Goal: Information Seeking & Learning: Learn about a topic

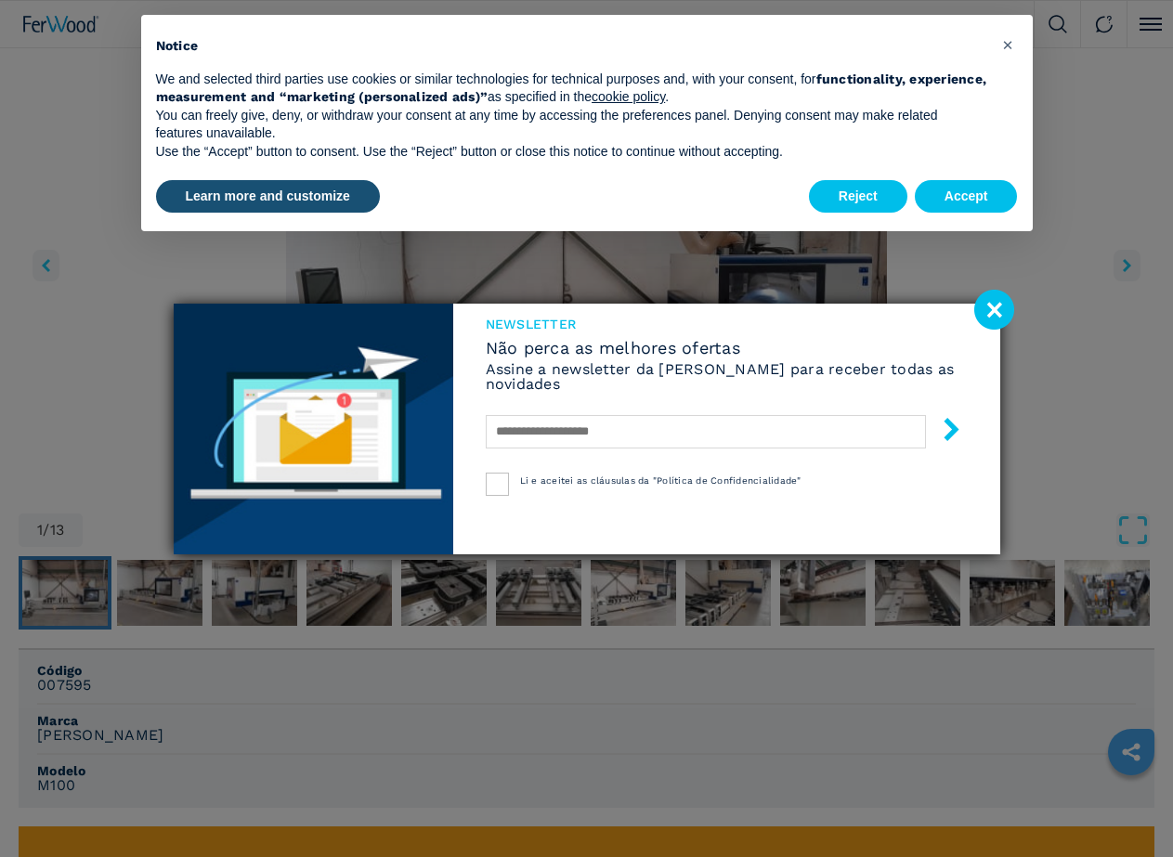
scroll to position [650, 0]
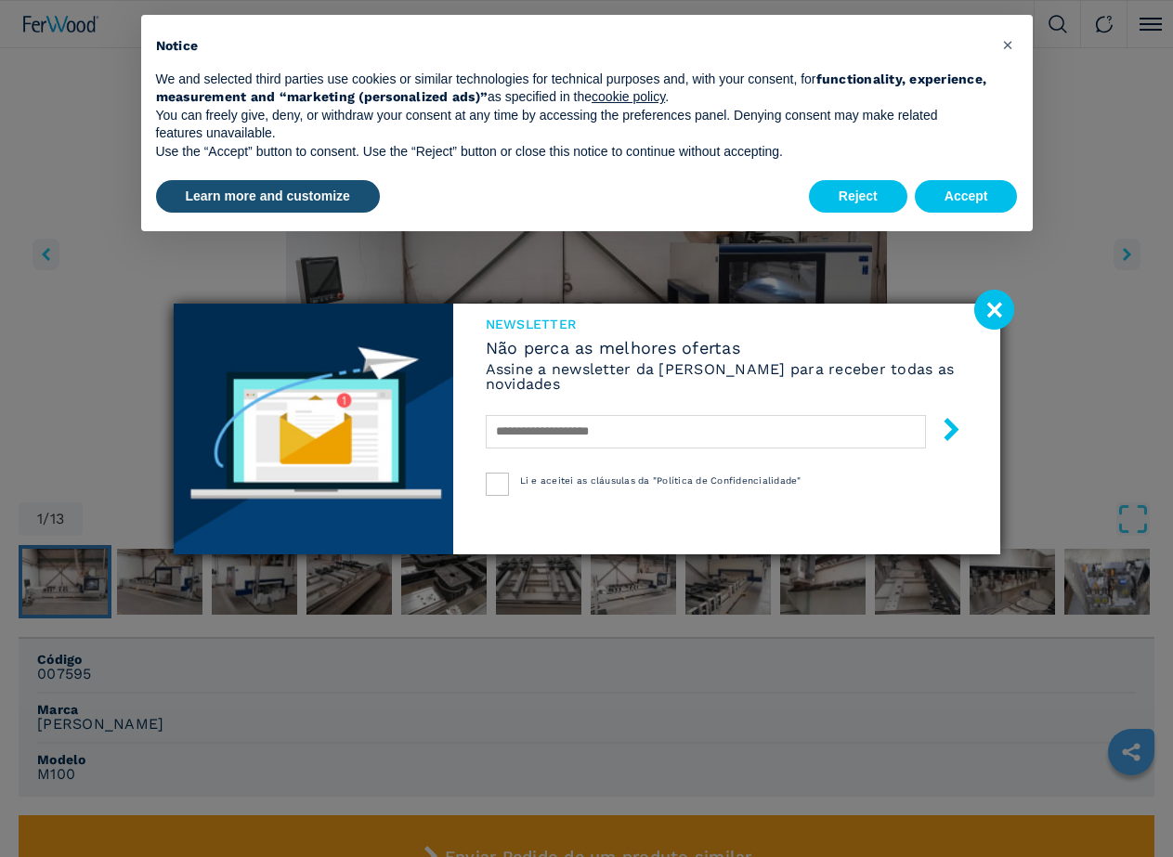
click at [1003, 306] on image at bounding box center [994, 310] width 40 height 40
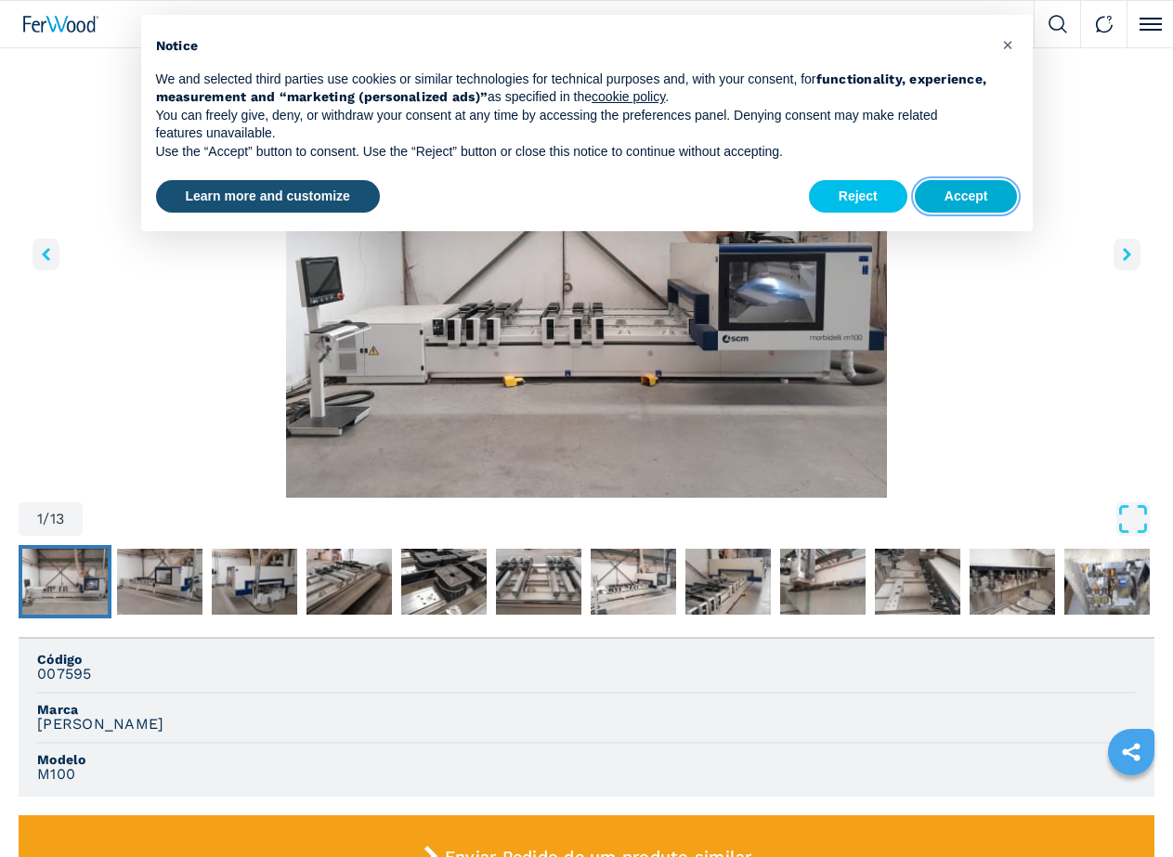
click at [988, 195] on button "Accept" at bounding box center [966, 196] width 103 height 33
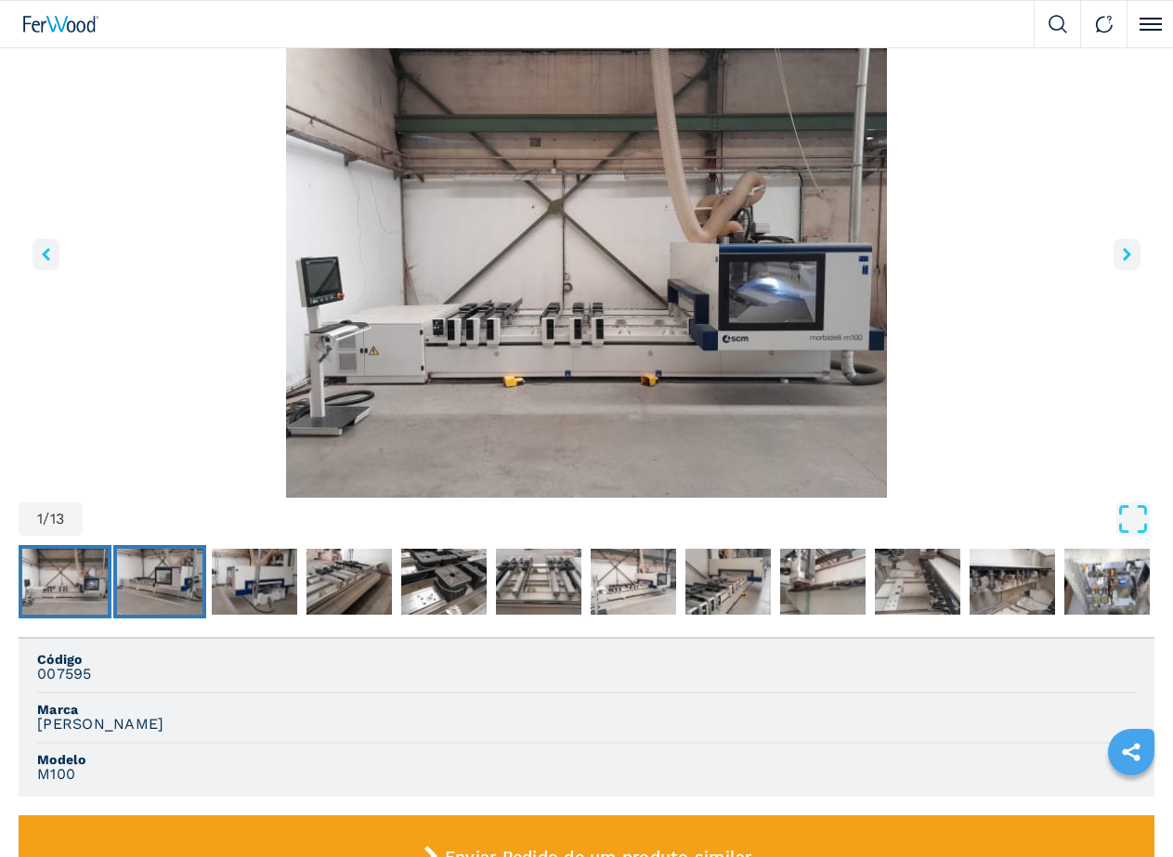
click at [153, 616] on img "Go to Slide 2" at bounding box center [159, 582] width 85 height 67
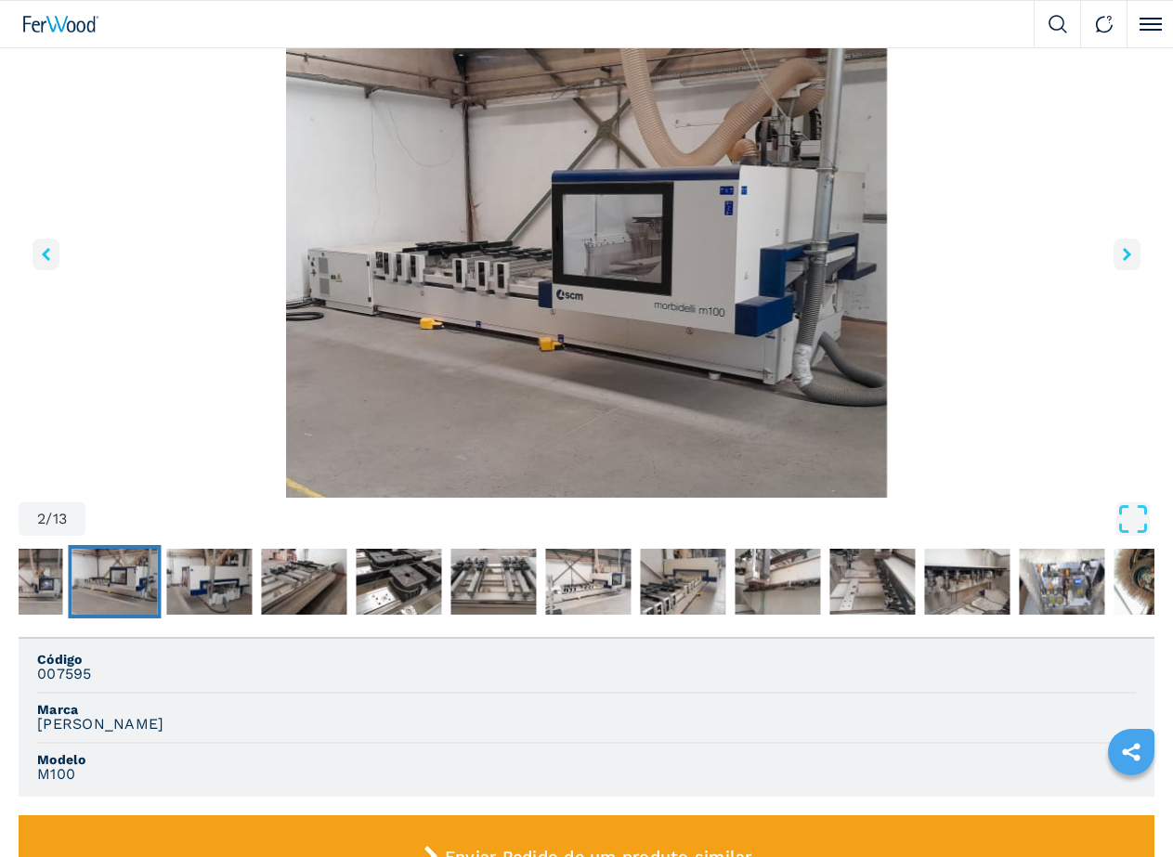
click at [1123, 261] on icon "right-button" at bounding box center [1127, 254] width 8 height 13
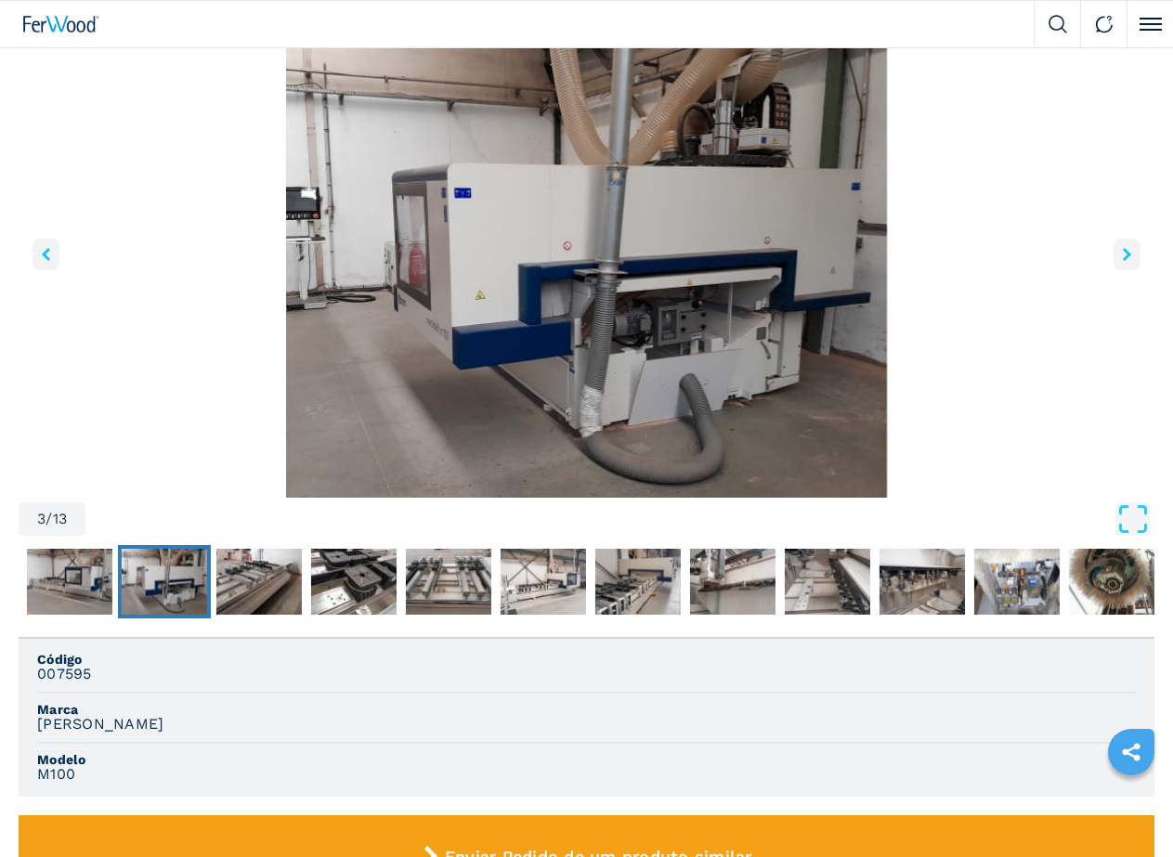
click at [1123, 261] on icon "right-button" at bounding box center [1127, 254] width 8 height 13
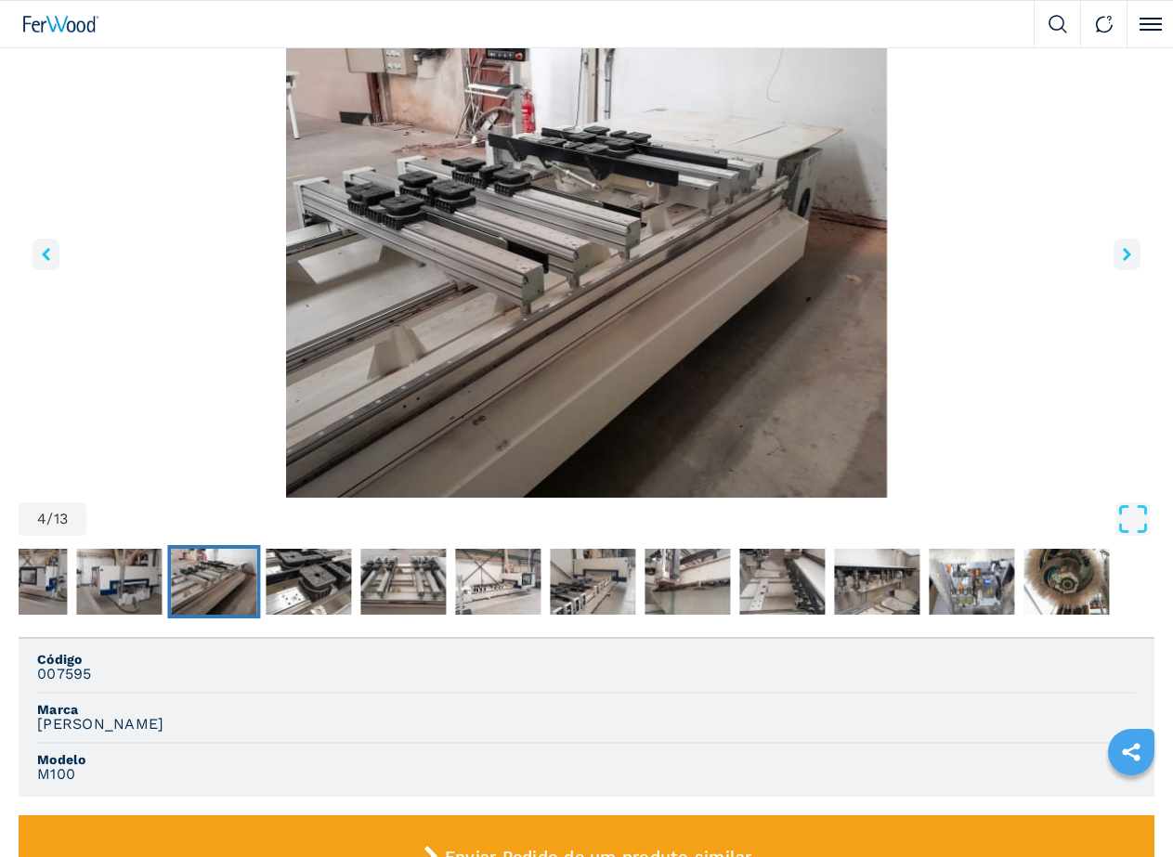
click at [1123, 261] on icon "right-button" at bounding box center [1127, 254] width 8 height 13
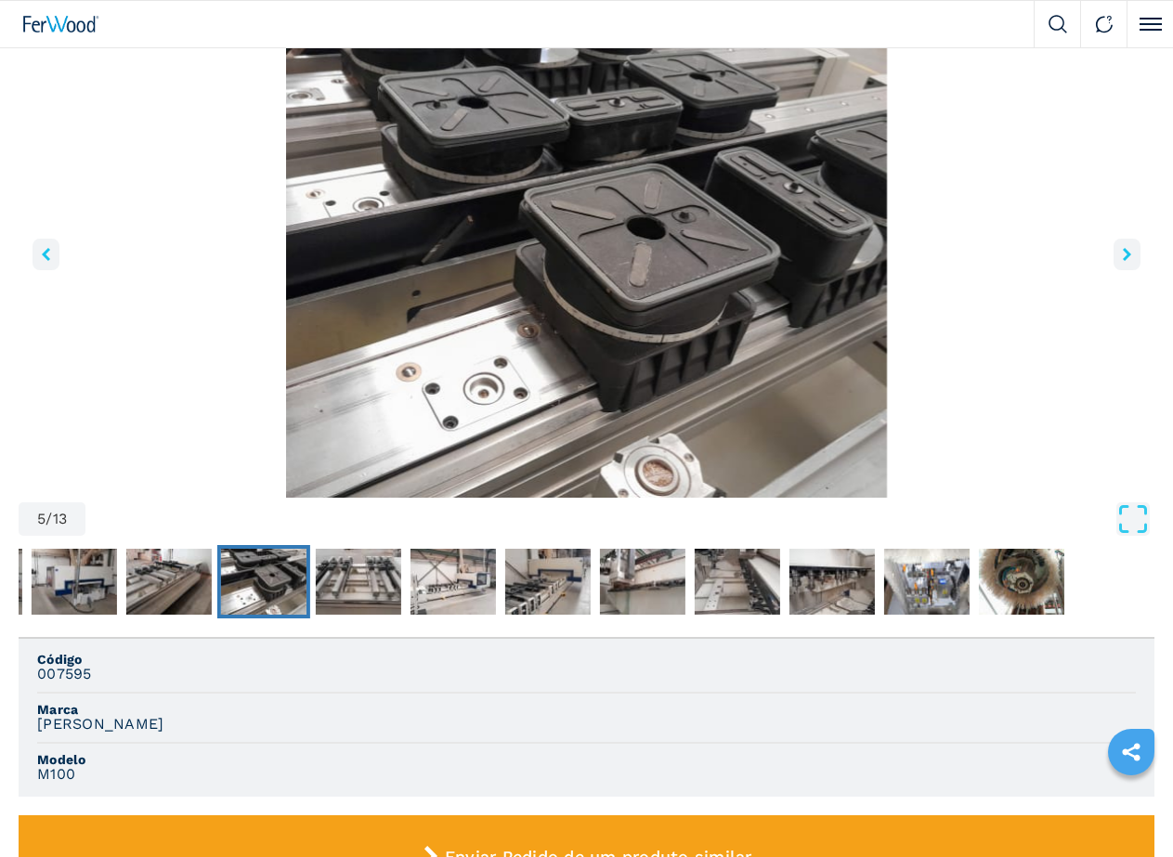
click at [1123, 261] on icon "right-button" at bounding box center [1127, 254] width 8 height 13
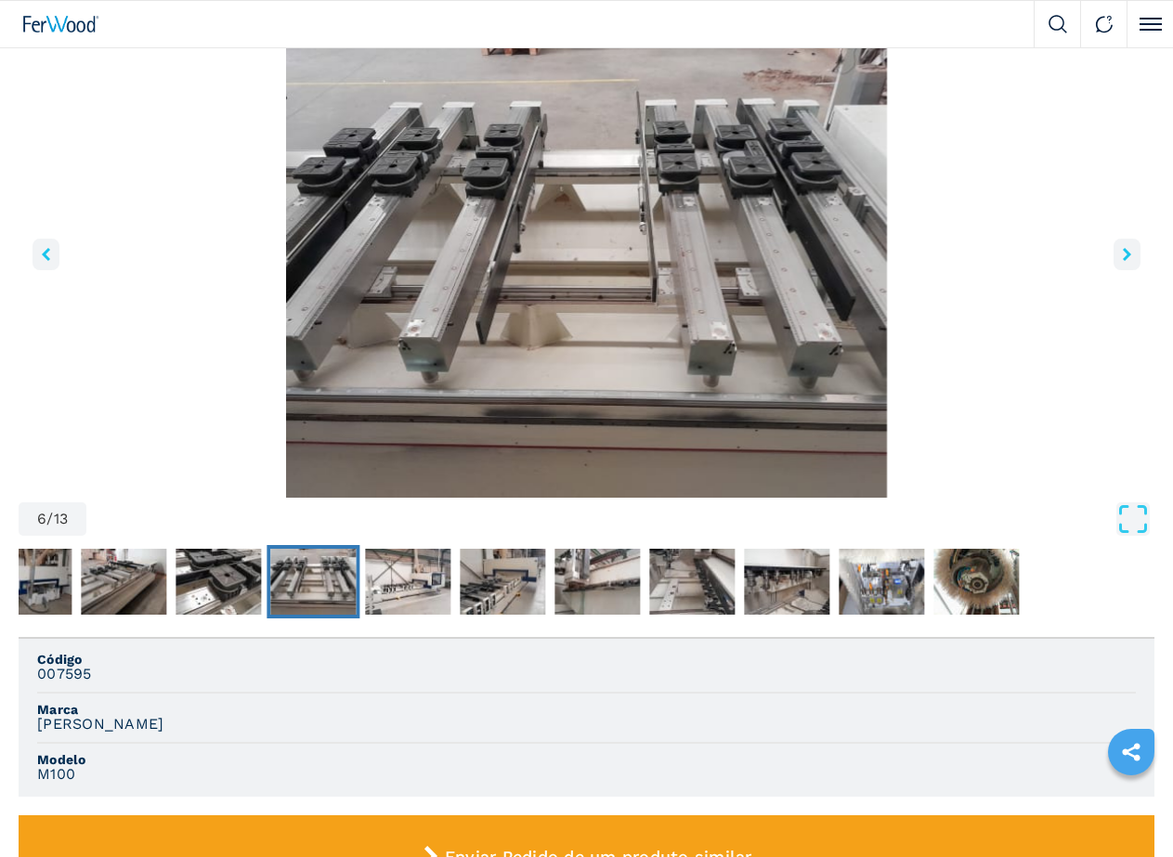
click at [1123, 261] on icon "right-button" at bounding box center [1127, 254] width 8 height 13
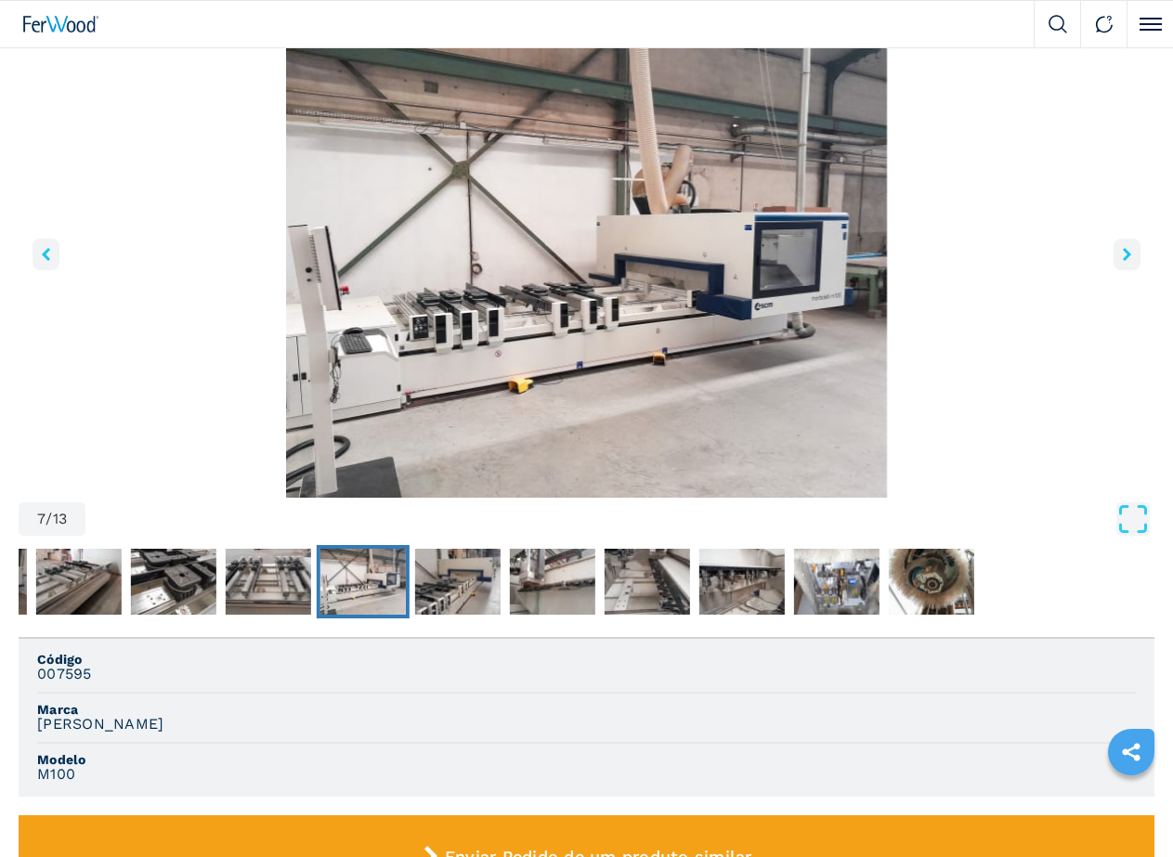
click at [1123, 261] on icon "right-button" at bounding box center [1127, 254] width 8 height 13
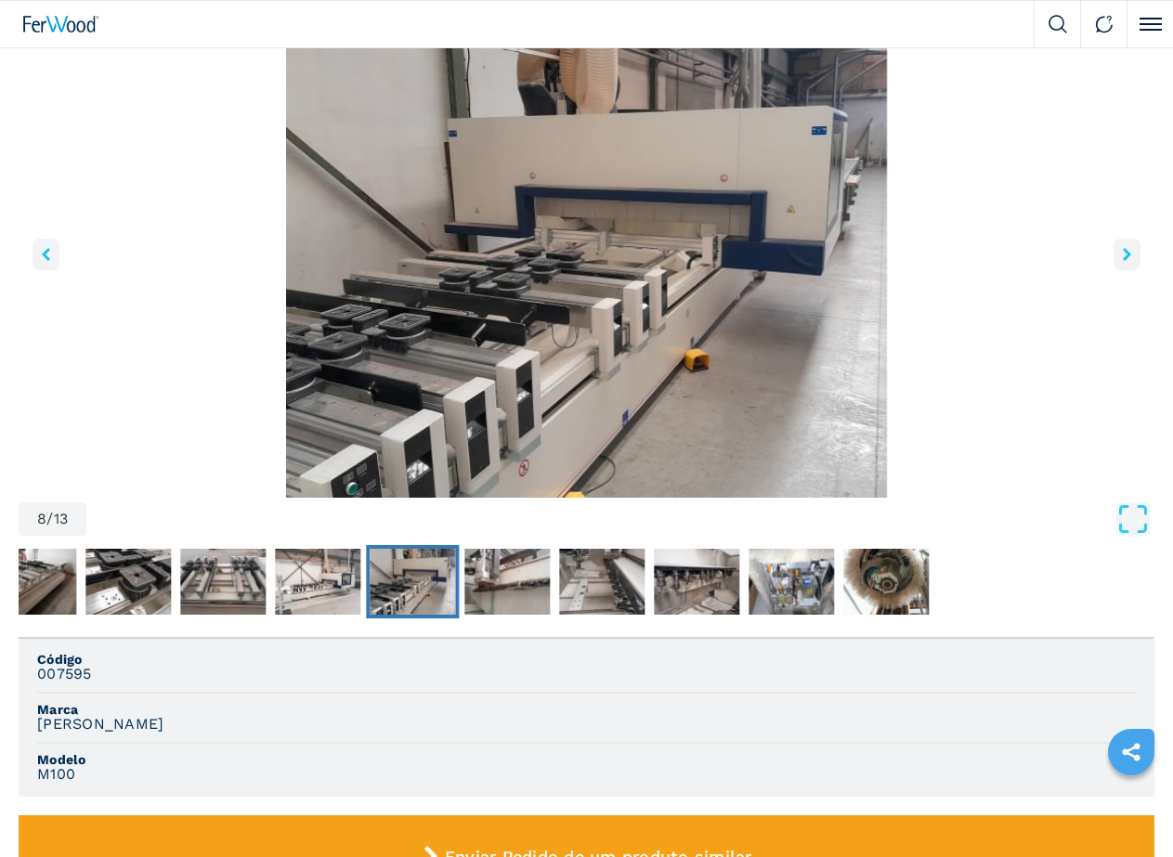
click at [1123, 261] on icon "right-button" at bounding box center [1127, 254] width 8 height 13
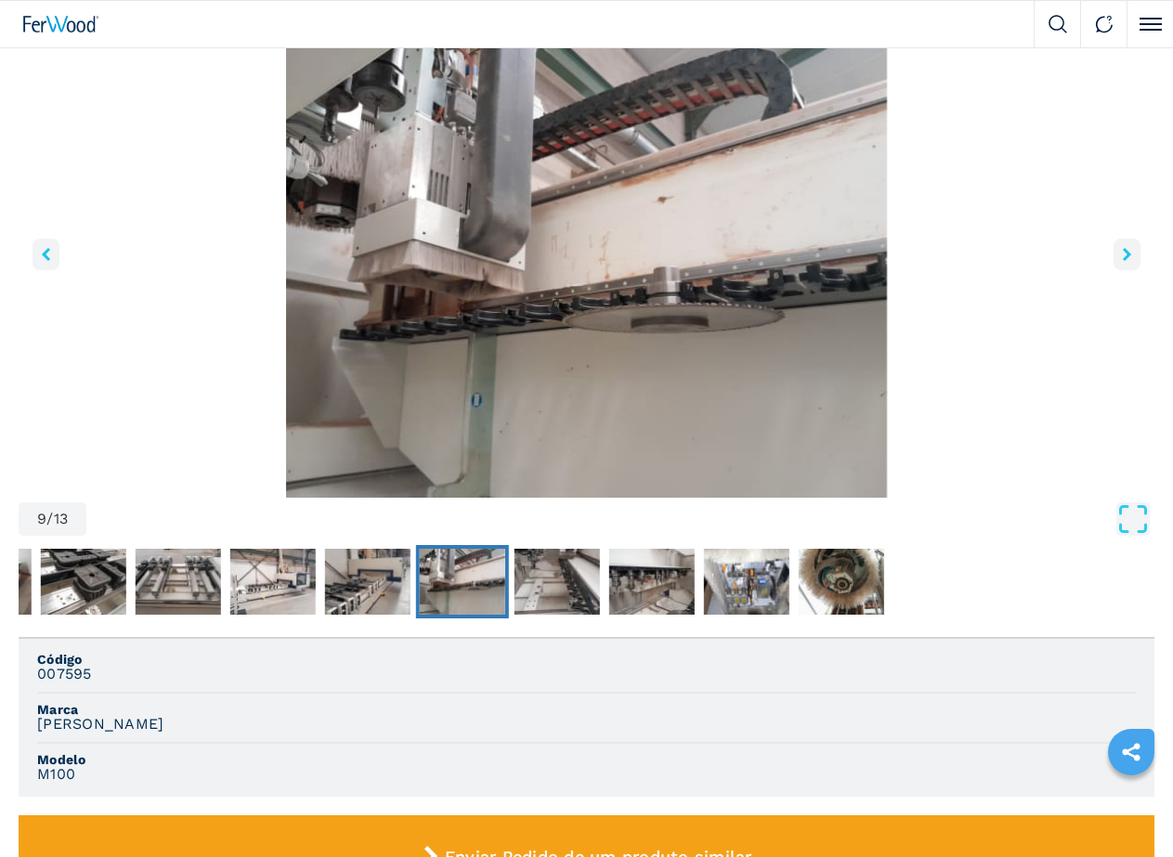
click at [1113, 270] on button "right-button" at bounding box center [1126, 255] width 27 height 32
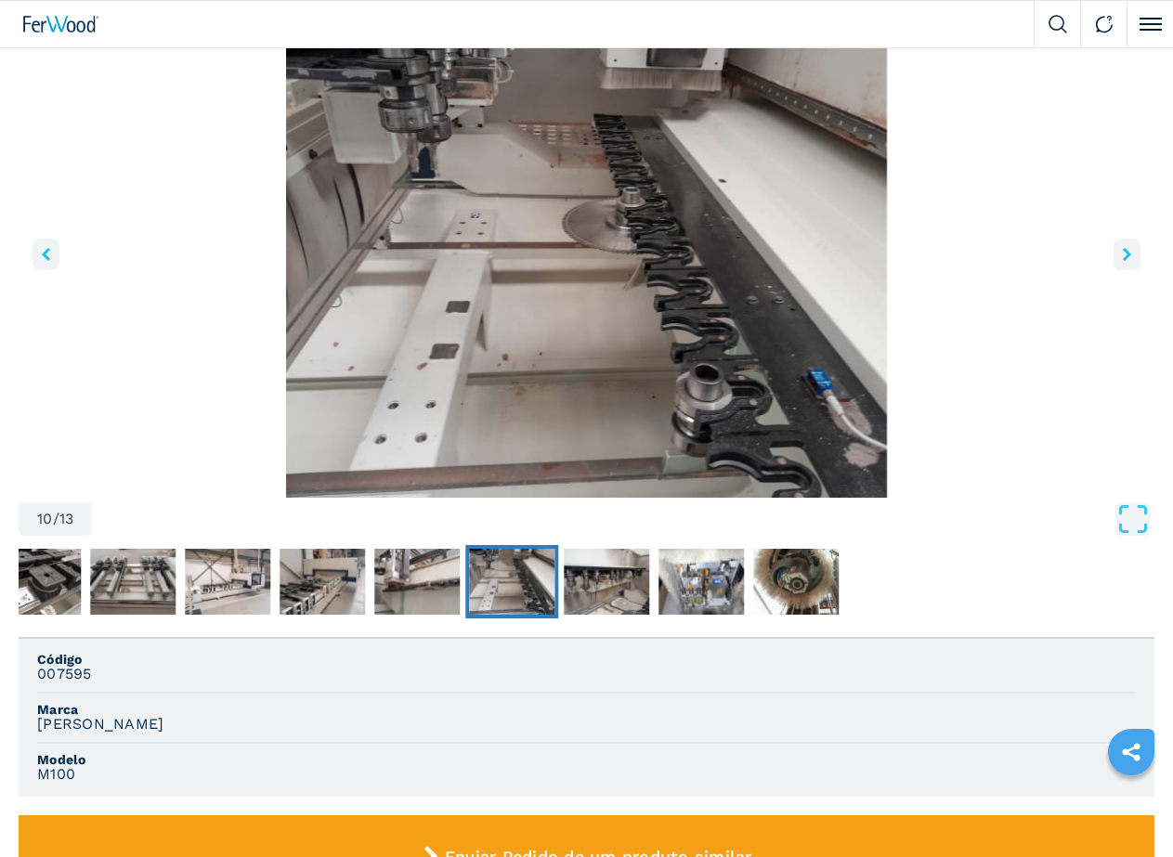
click at [1123, 261] on icon "right-button" at bounding box center [1127, 254] width 8 height 13
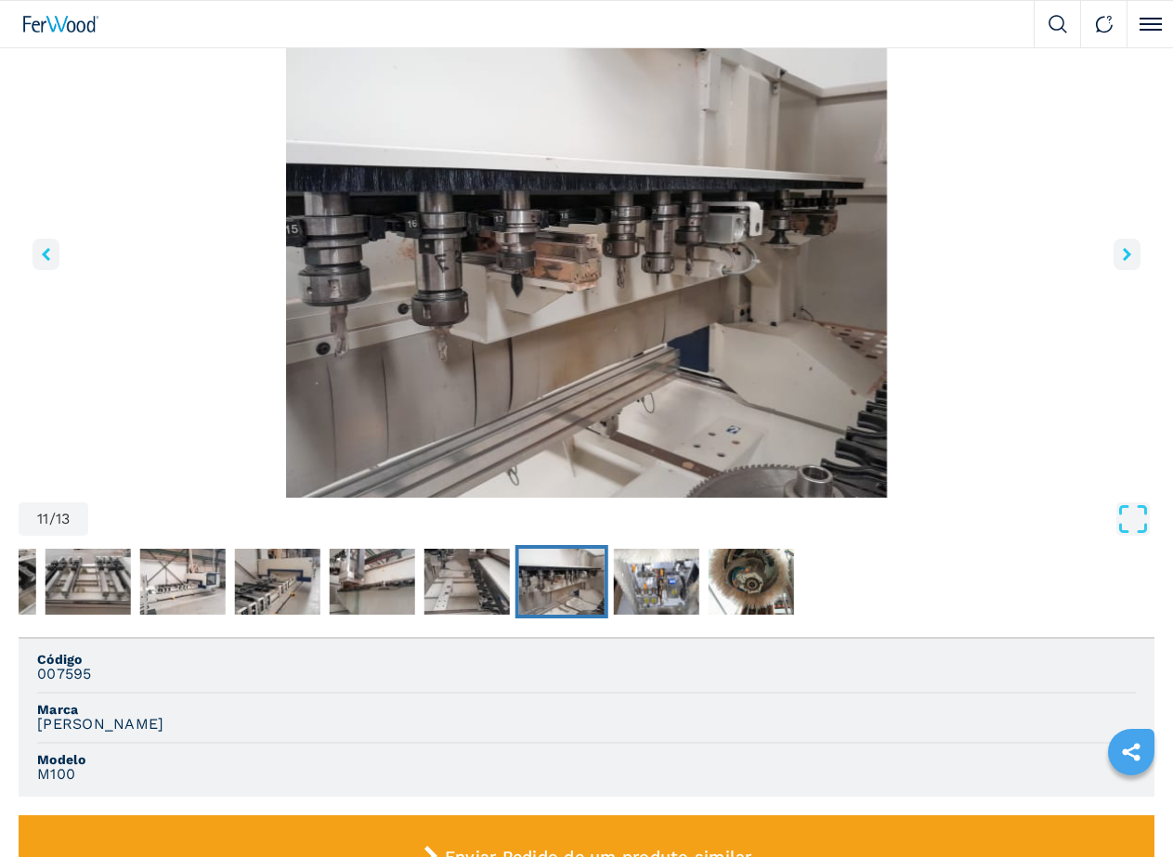
click at [1123, 261] on icon "right-button" at bounding box center [1127, 254] width 8 height 13
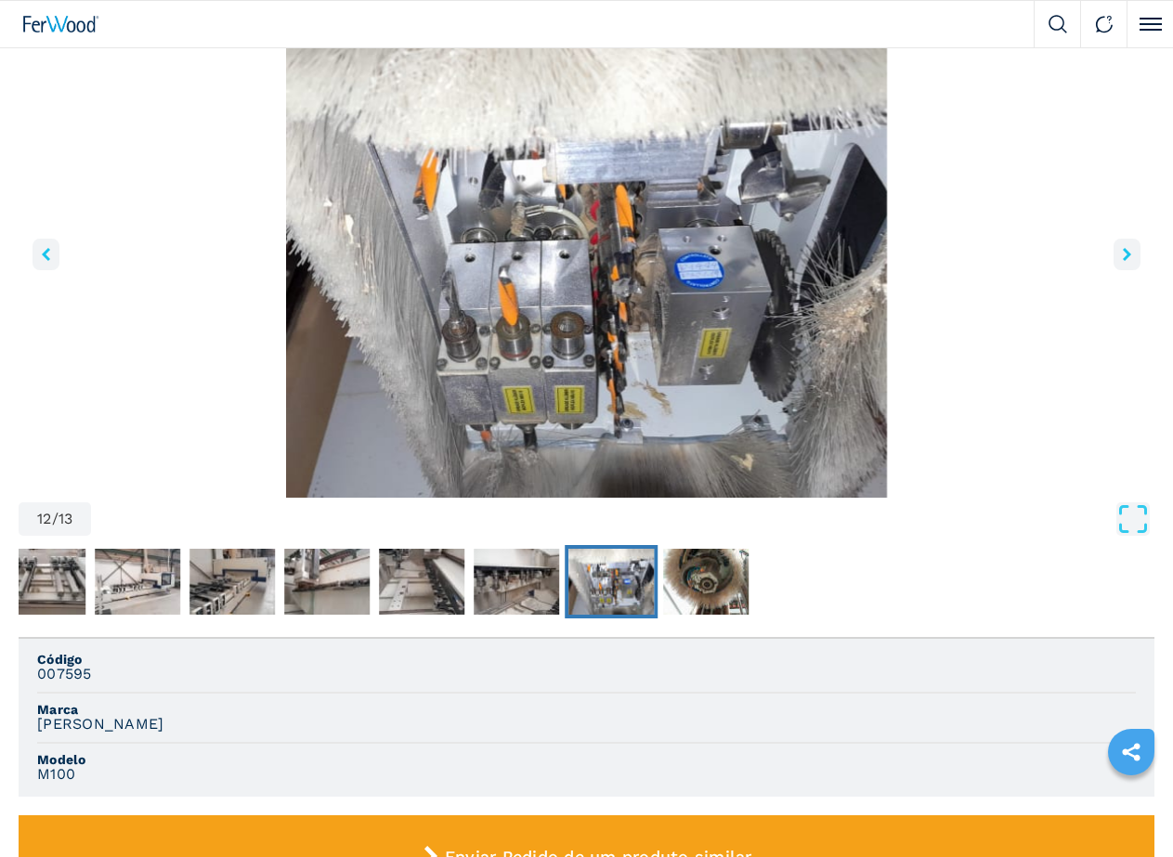
click at [1123, 261] on icon "right-button" at bounding box center [1127, 254] width 8 height 13
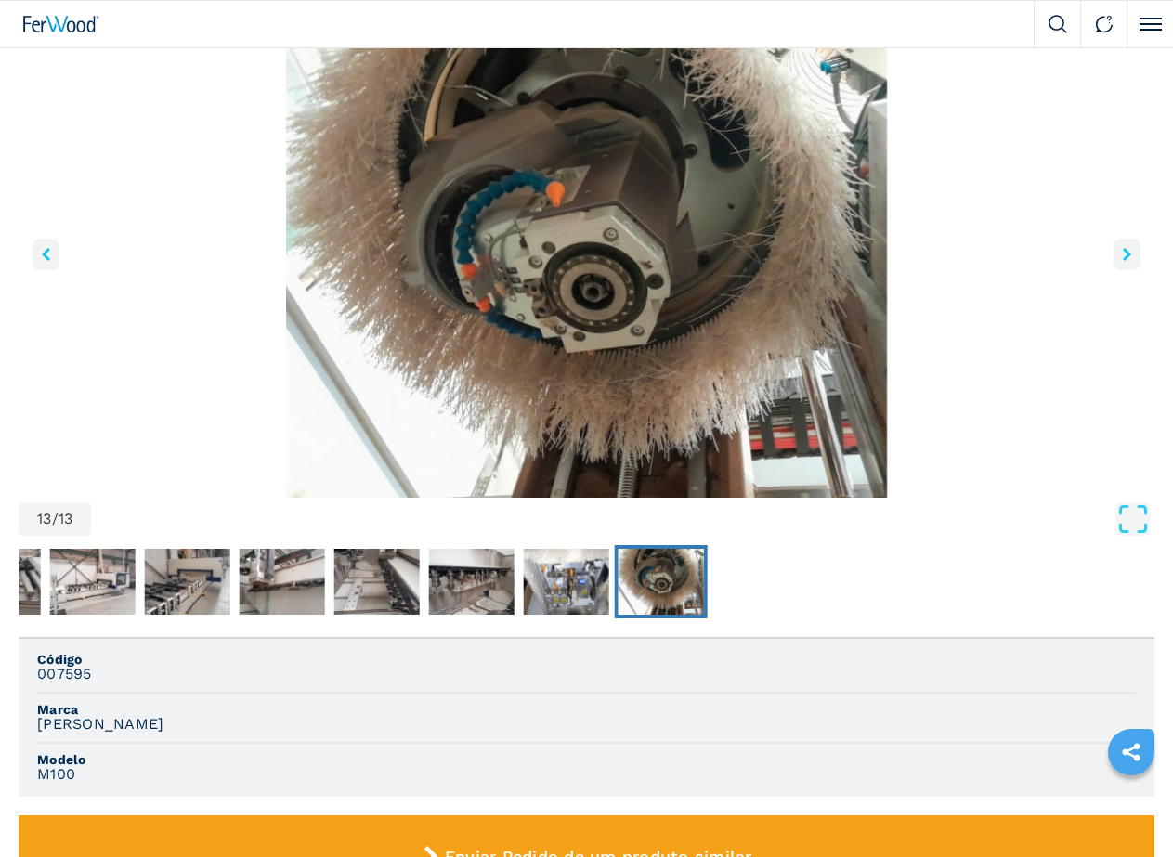
click at [1123, 261] on icon "right-button" at bounding box center [1127, 254] width 8 height 13
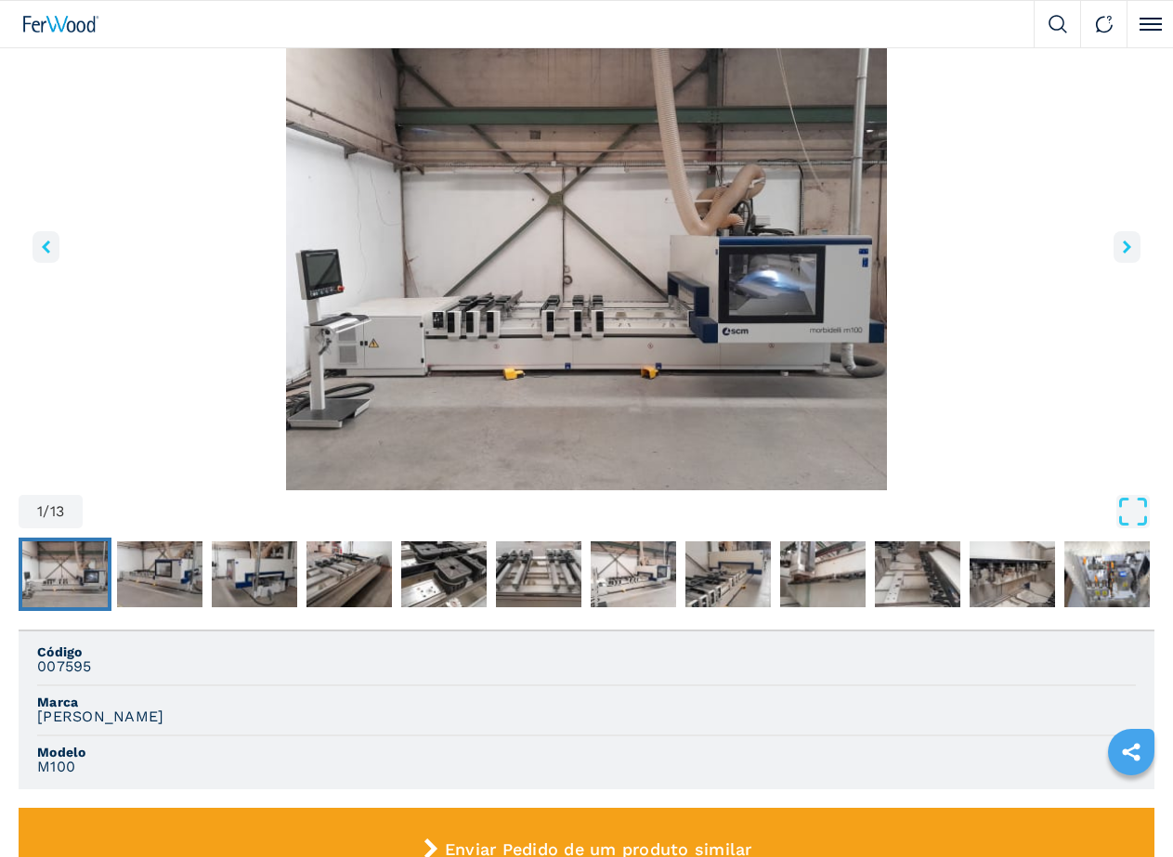
scroll to position [464, 0]
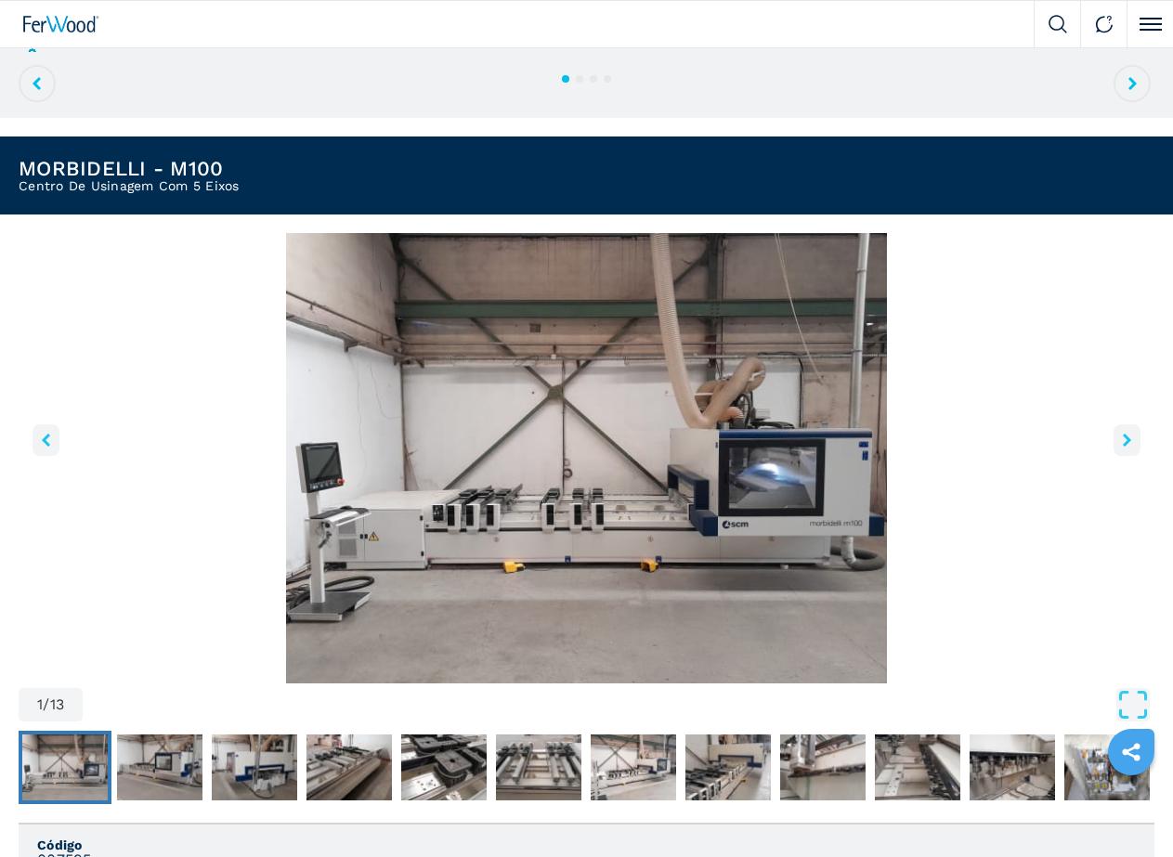
click at [1113, 456] on button "right-button" at bounding box center [1126, 440] width 27 height 32
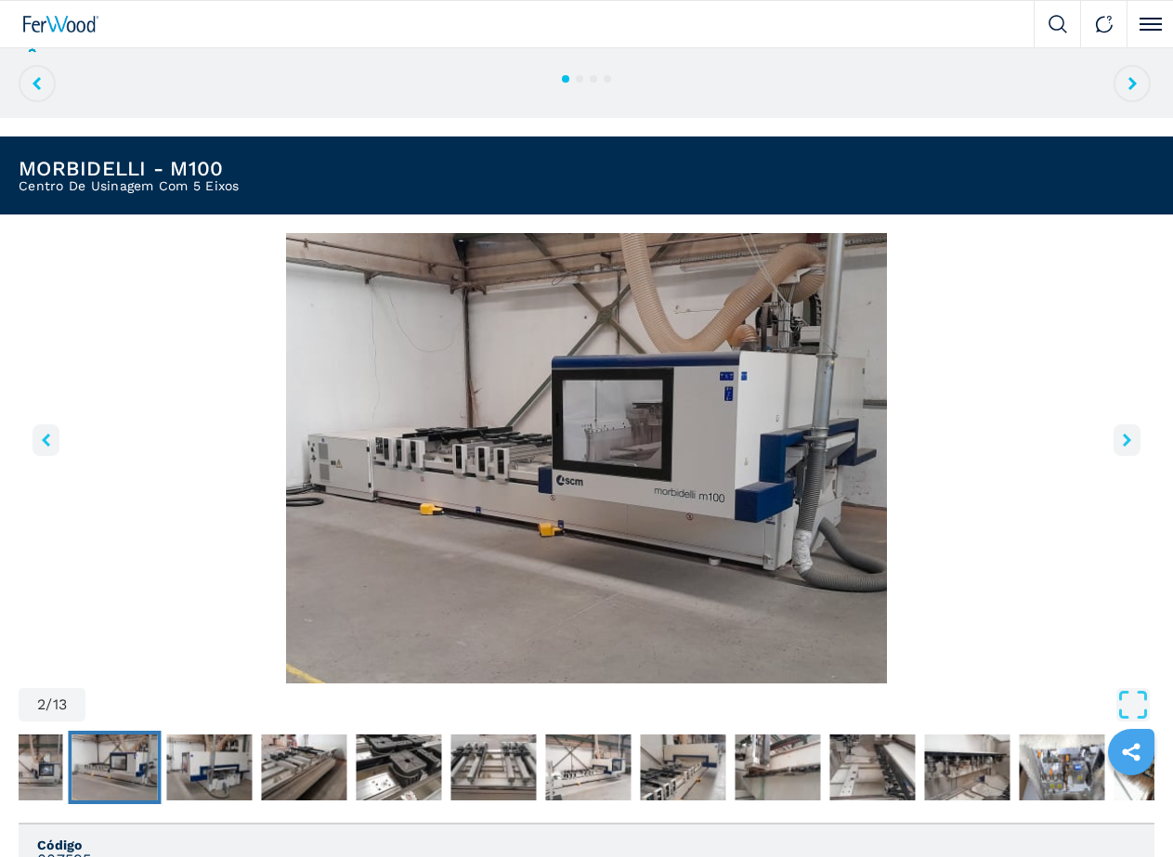
click at [1123, 447] on icon "right-button" at bounding box center [1127, 440] width 8 height 13
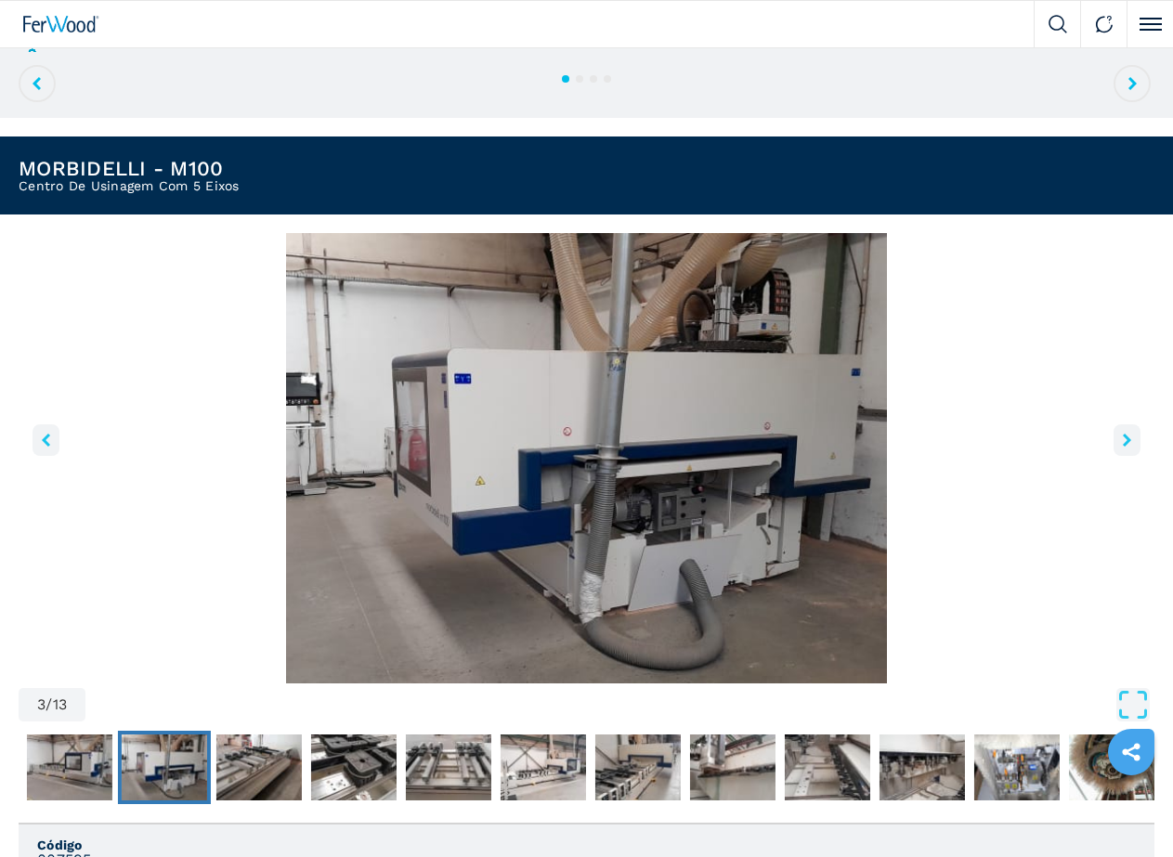
click at [1123, 447] on icon "right-button" at bounding box center [1127, 440] width 8 height 13
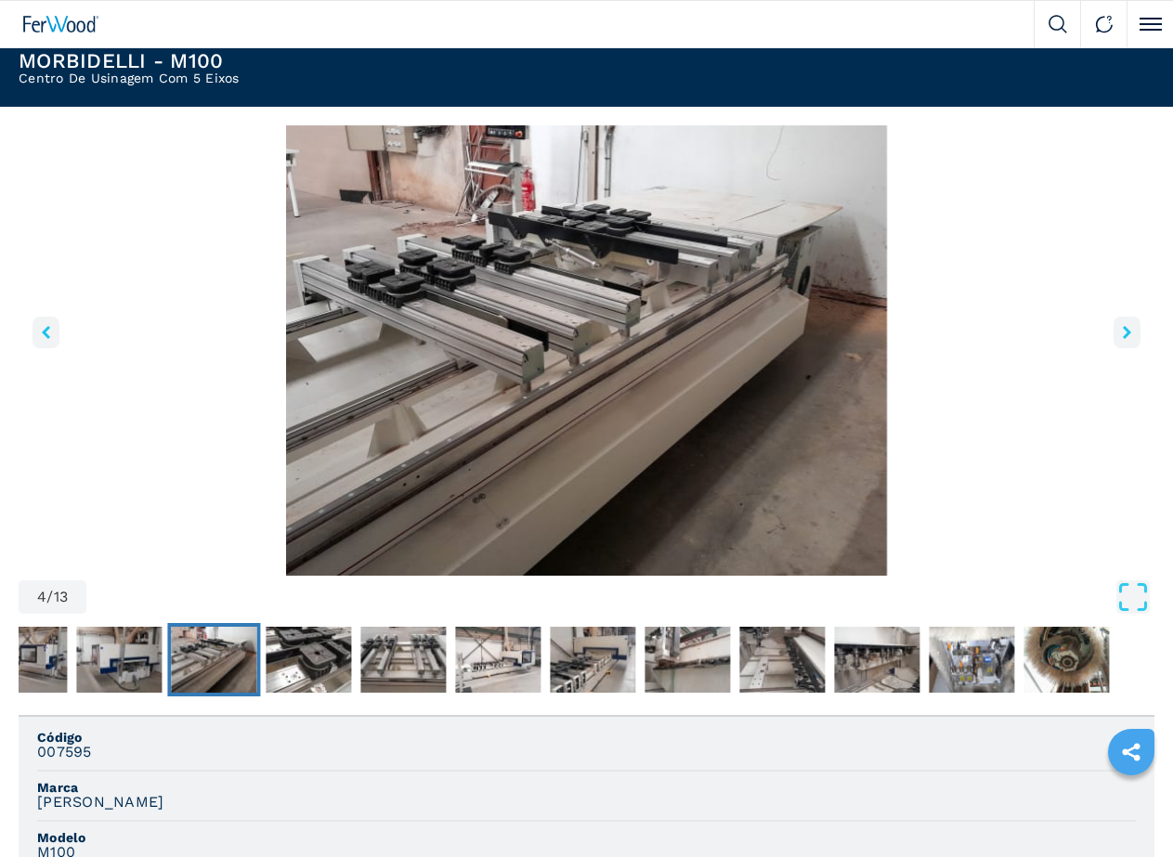
scroll to position [743, 0]
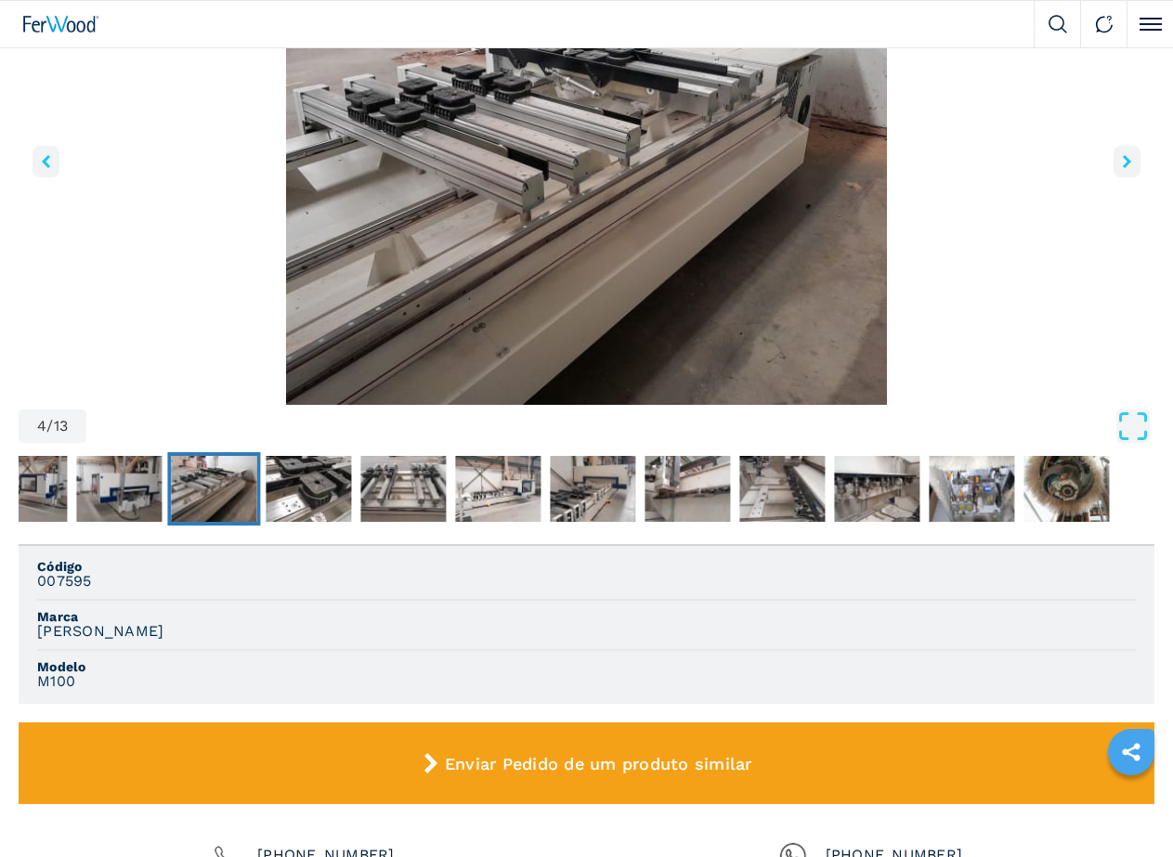
click at [1123, 168] on icon "right-button" at bounding box center [1127, 161] width 8 height 13
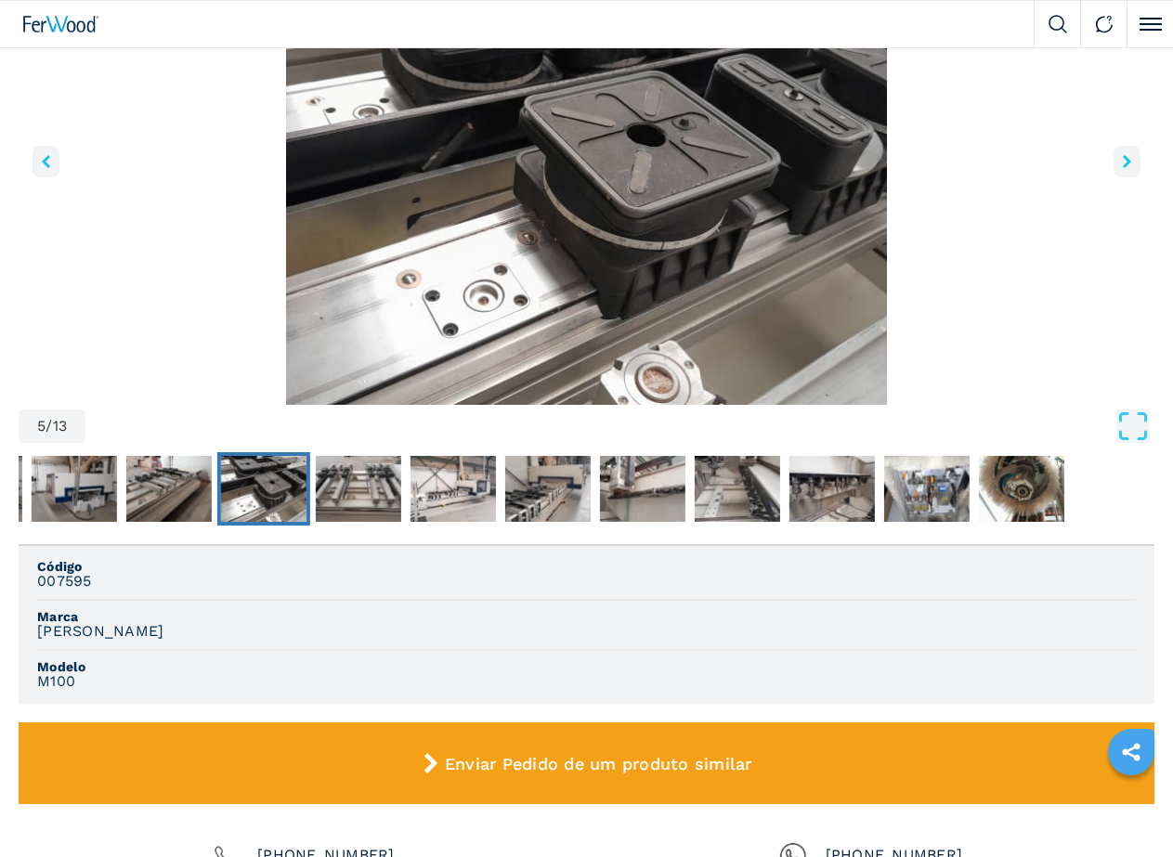
click at [1123, 168] on icon "right-button" at bounding box center [1127, 161] width 8 height 13
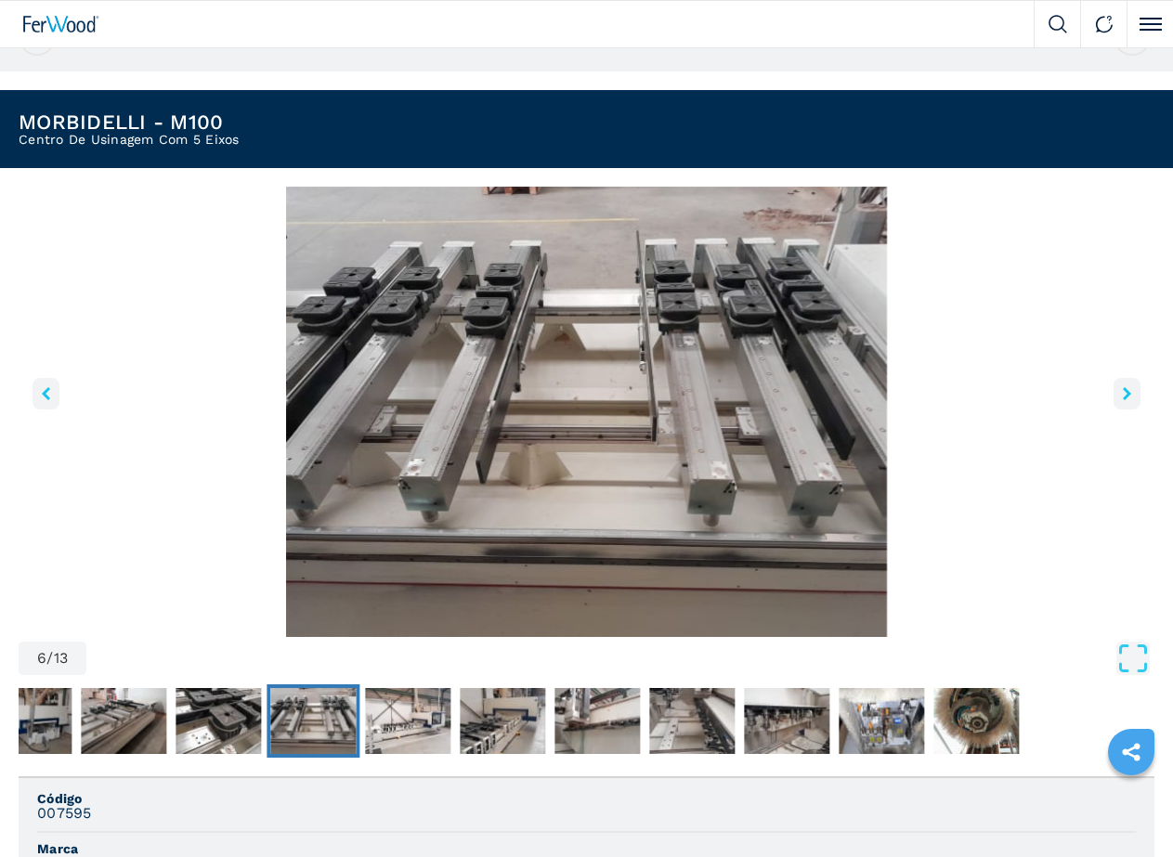
scroll to position [186, 0]
